Goal: Find specific page/section: Find specific page/section

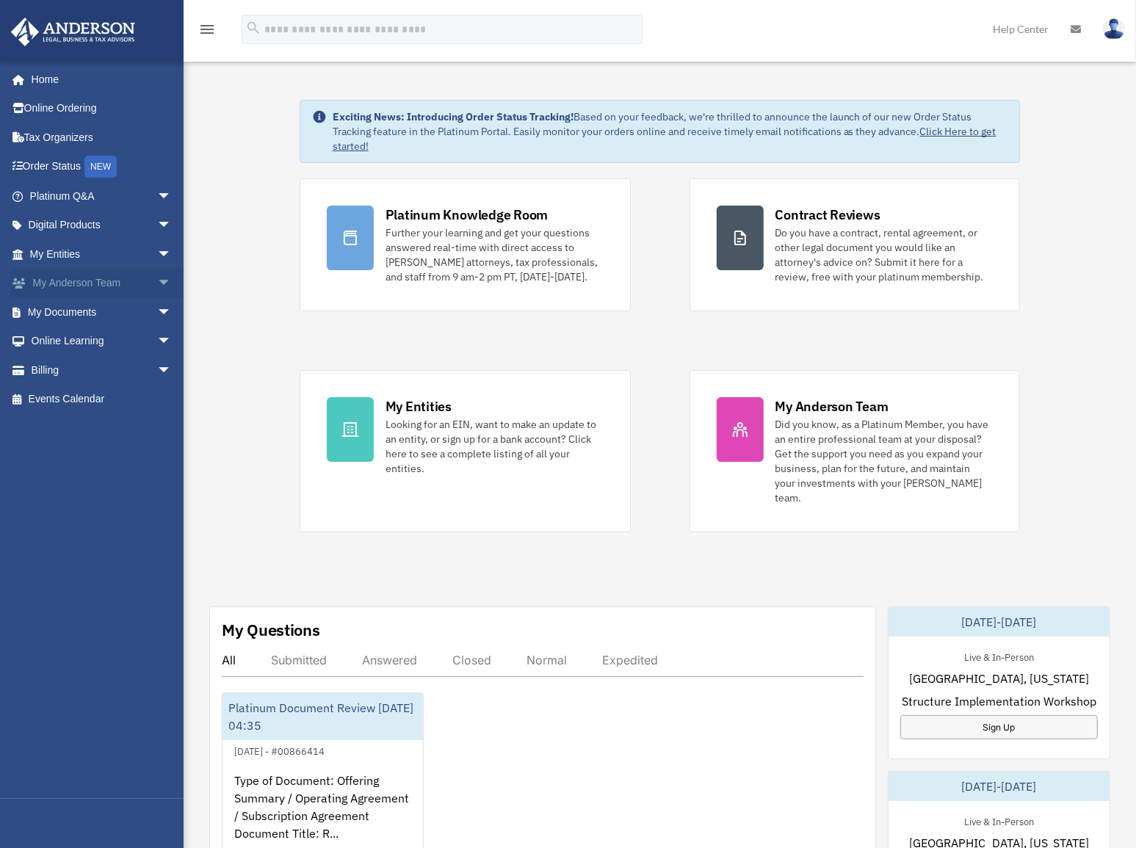
click at [157, 278] on span "arrow_drop_down" at bounding box center [171, 284] width 29 height 30
click at [95, 313] on link "My Anderson Team" at bounding box center [107, 311] width 173 height 29
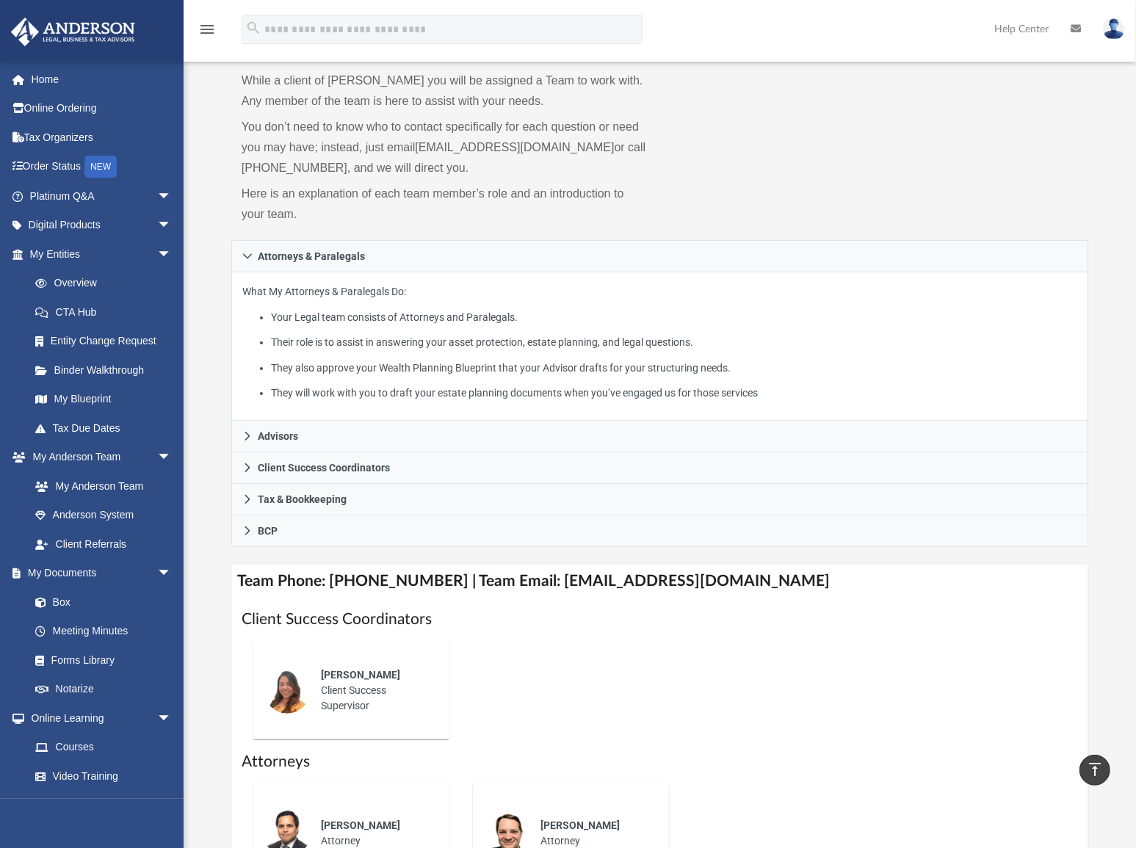
scroll to position [66, 0]
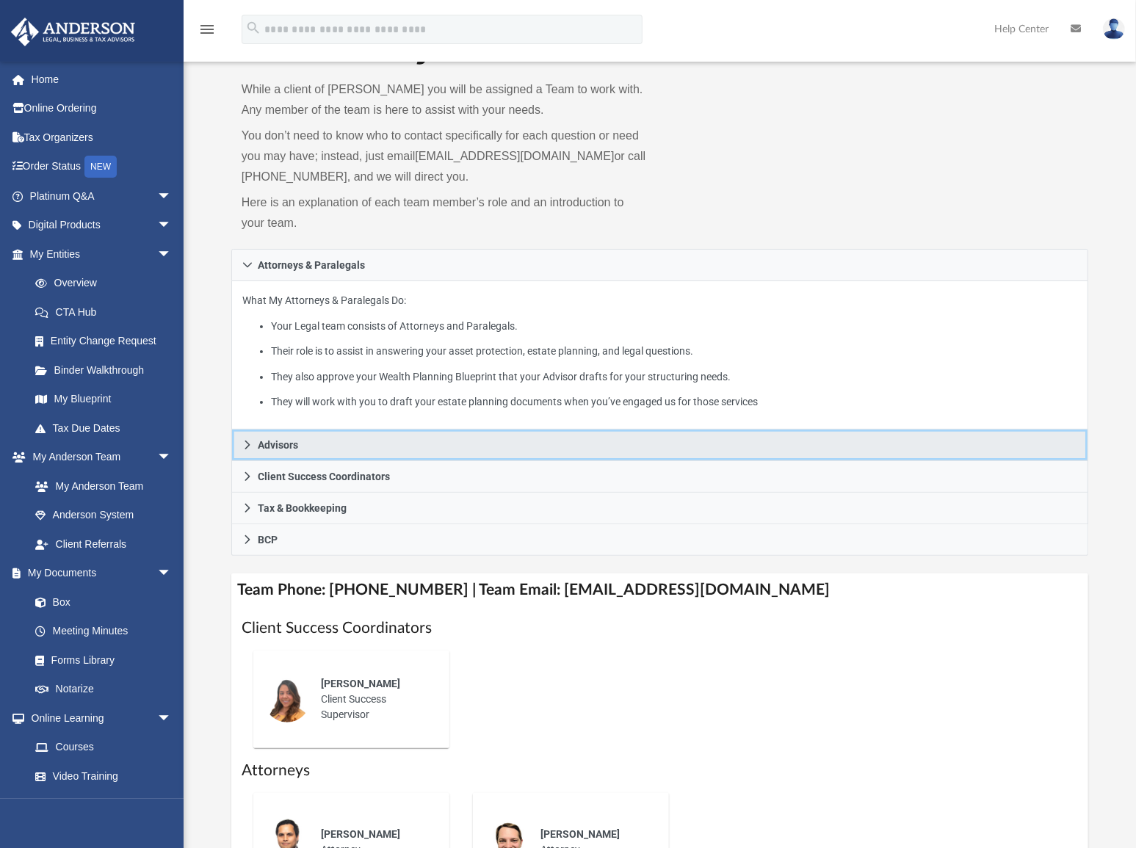
click at [252, 437] on link "Advisors" at bounding box center [659, 446] width 857 height 32
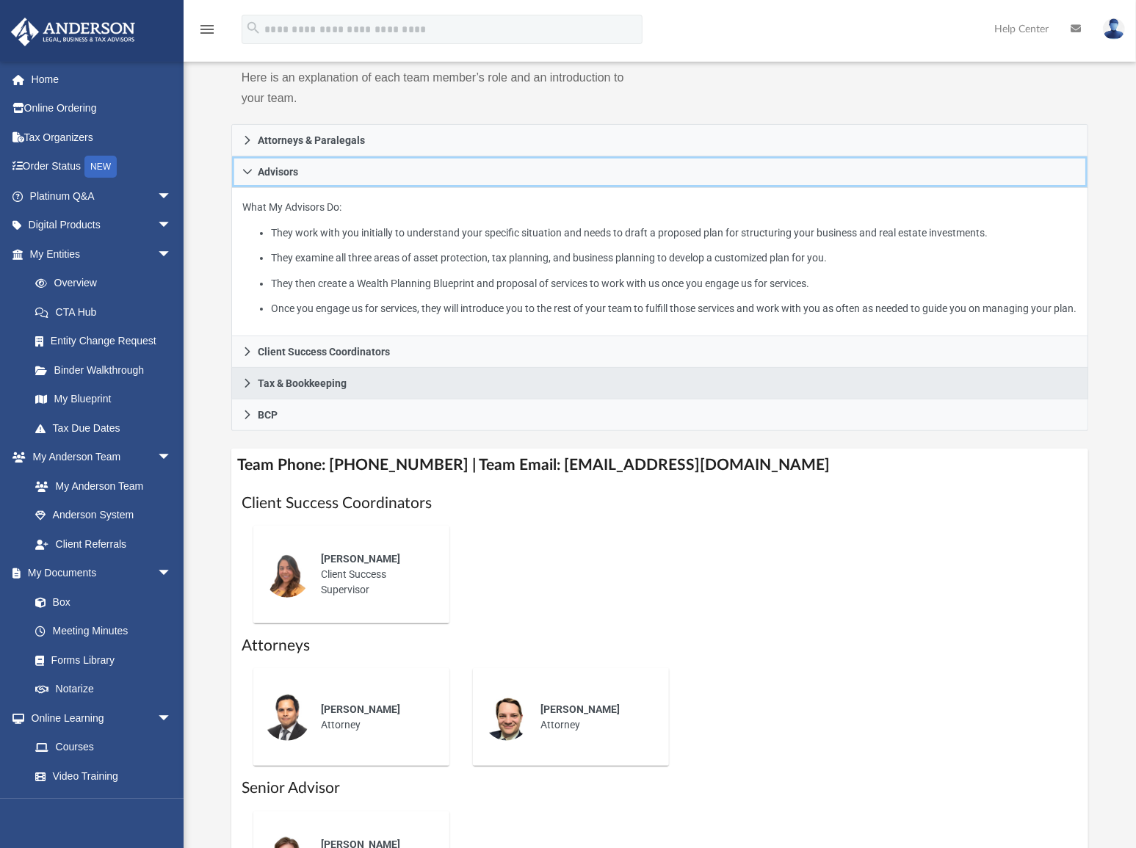
scroll to position [200, 0]
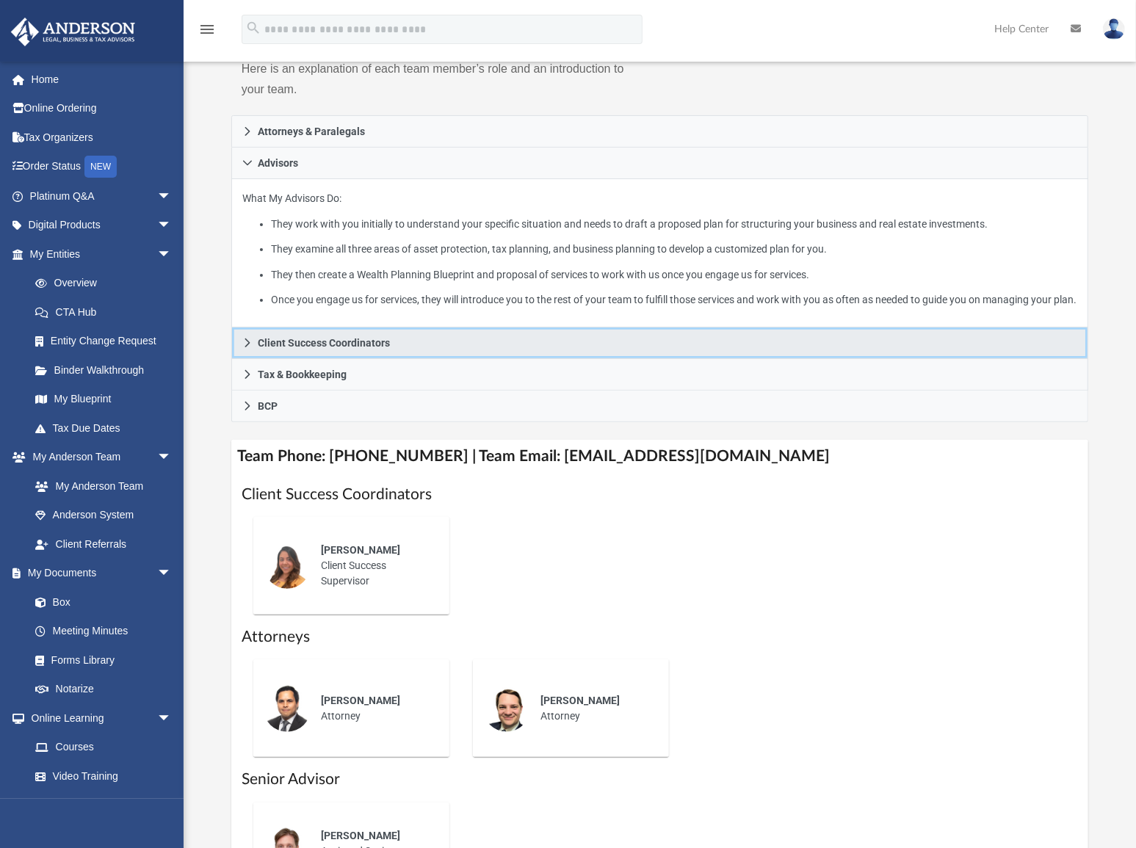
click at [343, 348] on span "Client Success Coordinators" at bounding box center [324, 343] width 132 height 10
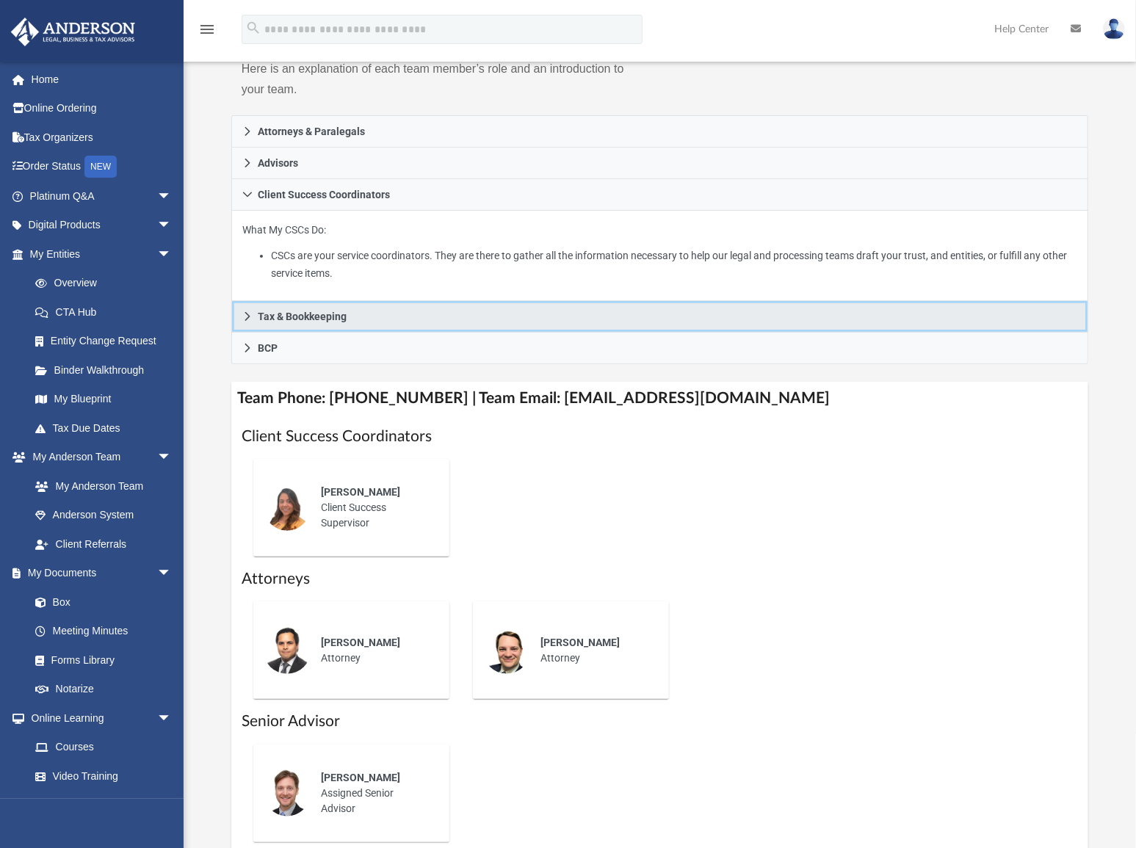
click at [288, 315] on span "Tax & Bookkeeping" at bounding box center [302, 316] width 89 height 10
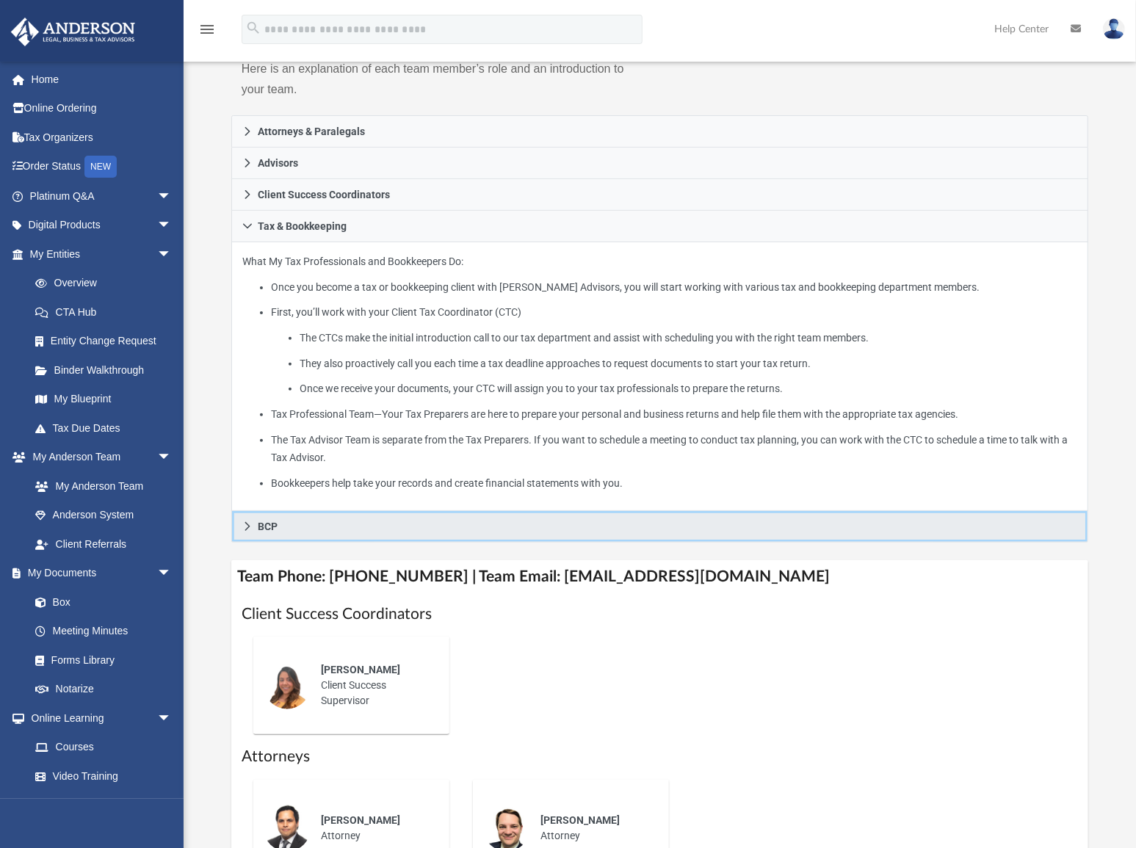
click at [247, 522] on icon at bounding box center [247, 526] width 5 height 9
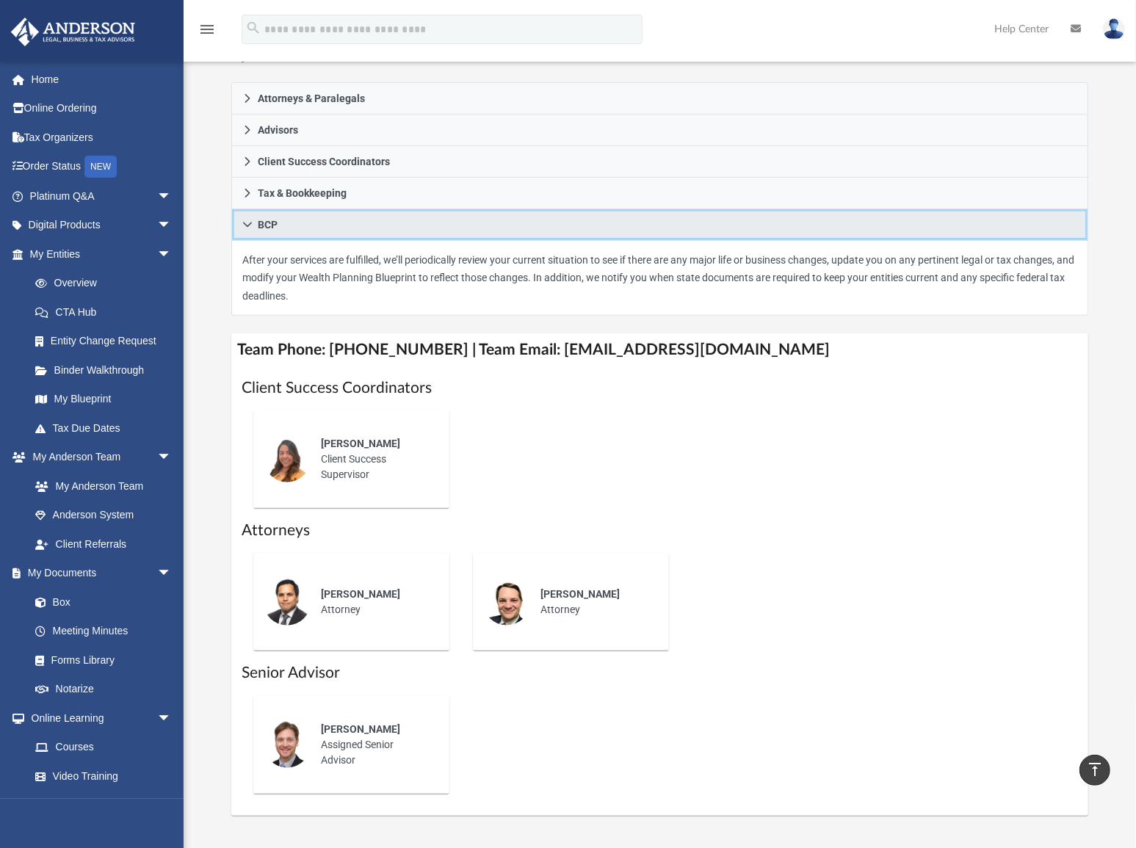
scroll to position [133, 0]
